Goal: Information Seeking & Learning: Learn about a topic

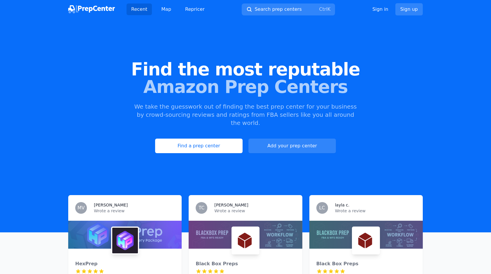
click at [189, 139] on link "Find a prep center" at bounding box center [198, 146] width 87 height 15
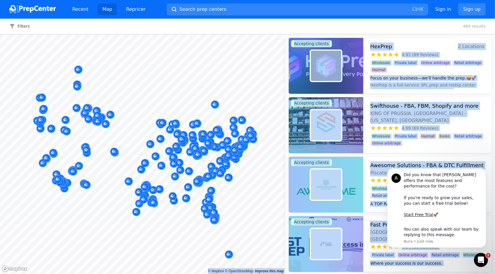
click at [129, 112] on body "Recent Map Repricer Search prep centers Ctrl K Open main menu Sign in Sign up F…" at bounding box center [247, 137] width 495 height 274
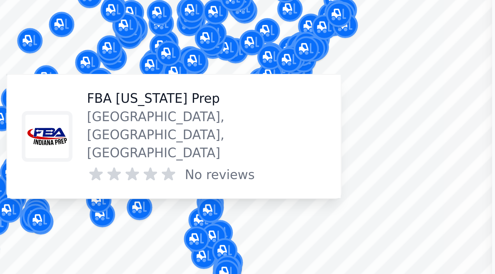
drag, startPoint x: 186, startPoint y: 183, endPoint x: 194, endPoint y: 175, distance: 10.5
click at [189, 191] on body "Recent Map Repricer Search prep centers Ctrl K Open main menu Sign in Sign up F…" at bounding box center [247, 137] width 495 height 274
click at [187, 184] on body "Recent Map Repricer Search prep centers Ctrl K Open main menu Sign in Sign up F…" at bounding box center [247, 137] width 495 height 274
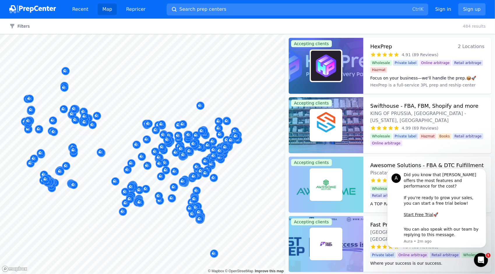
click at [207, 145] on div at bounding box center [220, 144] width 112 height 5
click at [192, 150] on div at bounding box center [173, 151] width 112 height 5
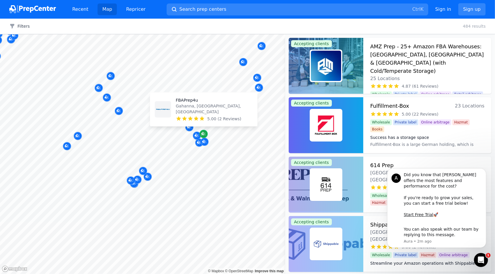
click at [202, 135] on icon "Map marker" at bounding box center [203, 134] width 5 height 4
click at [203, 118] on icon at bounding box center [202, 119] width 4 height 4
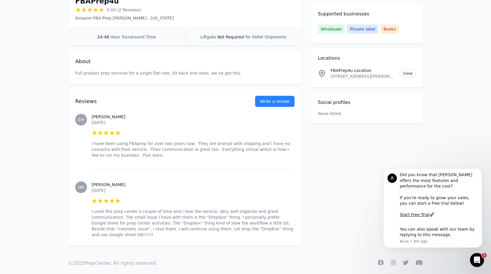
scroll to position [132, 0]
click at [329, 187] on div "Accepting clients Claim business FBAPrep4u 5.00 (2 Reviews) Amazon FBA Prep [PE…" at bounding box center [245, 75] width 354 height 340
click at [480, 172] on icon "Dismiss notification" at bounding box center [480, 170] width 3 height 3
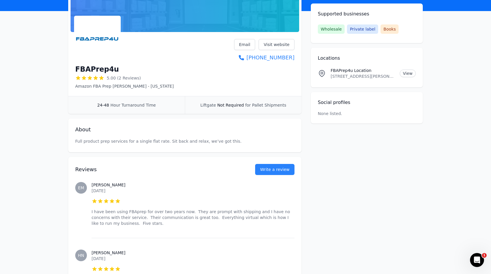
scroll to position [45, 0]
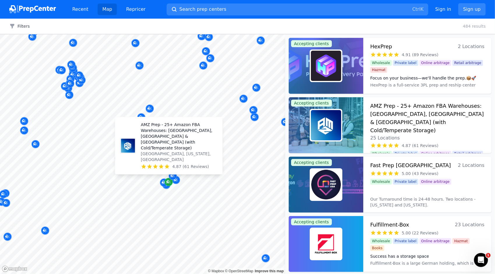
click at [169, 181] on icon "Map marker" at bounding box center [167, 181] width 3 height 3
click at [170, 158] on p "[GEOGRAPHIC_DATA], [US_STATE], [GEOGRAPHIC_DATA]" at bounding box center [179, 157] width 77 height 12
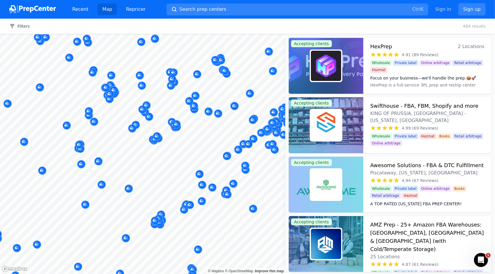
click at [447, 8] on link "Sign in" at bounding box center [443, 9] width 16 height 7
click at [449, 10] on link "Sign in" at bounding box center [443, 9] width 16 height 7
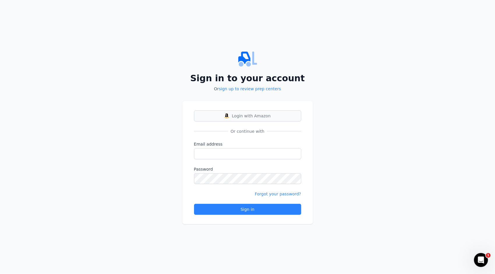
click at [242, 118] on span "Login with Amazon" at bounding box center [251, 116] width 39 height 6
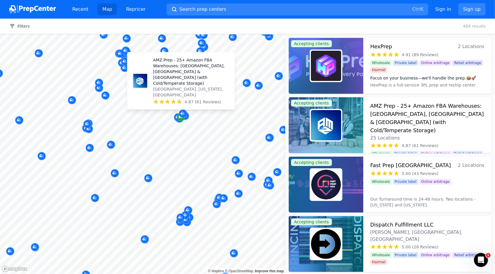
click at [179, 117] on icon "Map marker" at bounding box center [181, 117] width 5 height 6
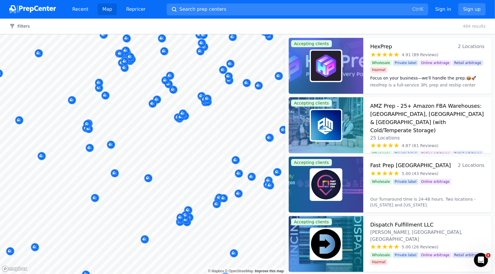
click at [177, 118] on div at bounding box center [216, 120] width 112 height 5
click at [179, 117] on button "Map marker" at bounding box center [183, 114] width 8 height 9
click at [184, 115] on div at bounding box center [223, 114] width 112 height 5
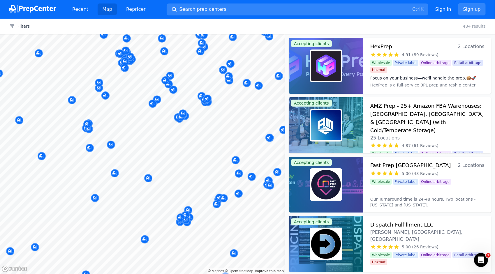
click at [184, 115] on div at bounding box center [223, 114] width 112 height 5
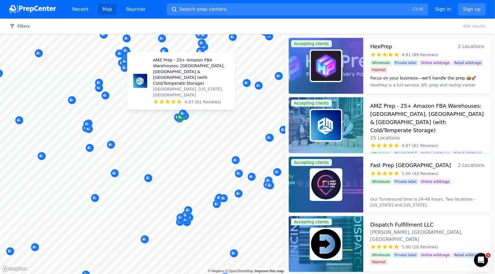
click at [179, 117] on icon "Map marker" at bounding box center [181, 117] width 5 height 6
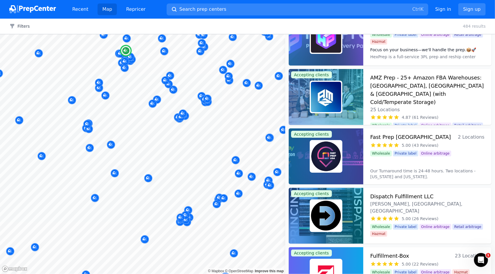
scroll to position [29, 0]
